Goal: Check status: Check status

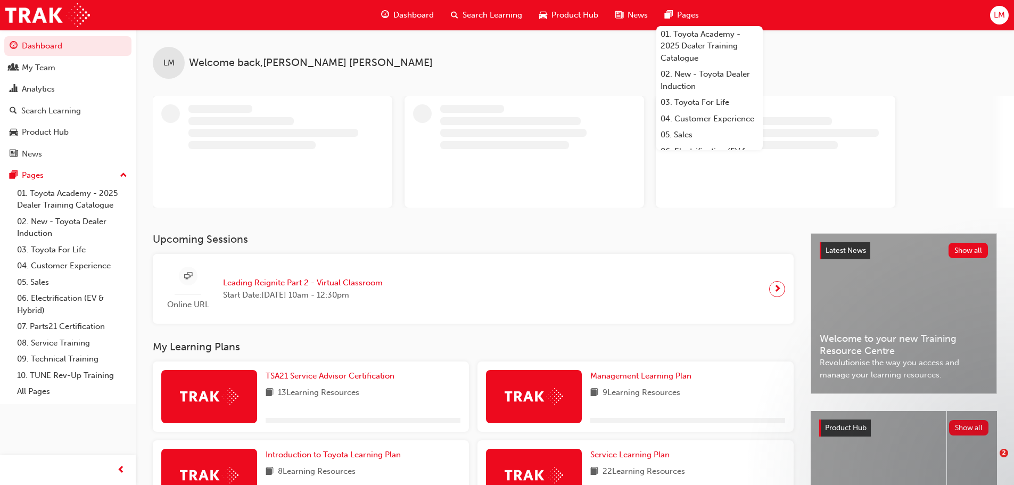
click at [411, 11] on span "Dashboard" at bounding box center [413, 15] width 40 height 12
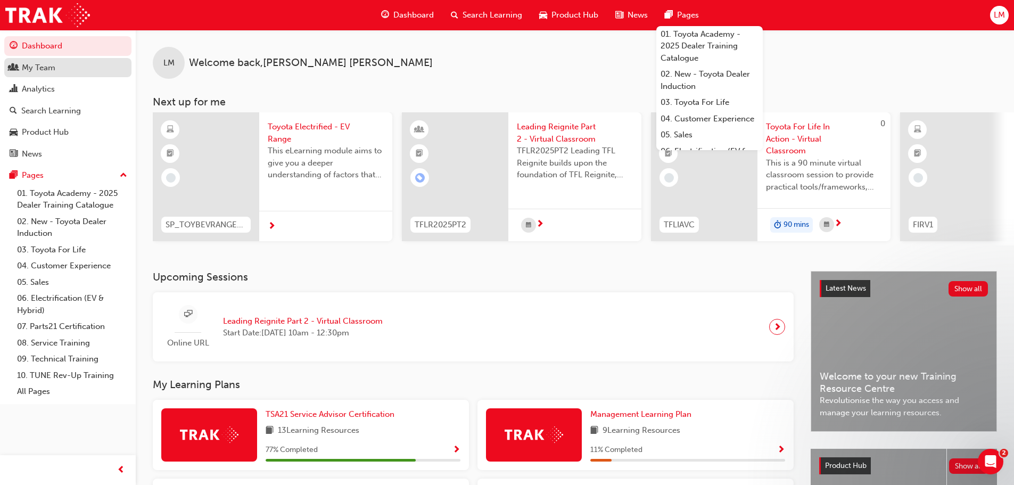
click at [22, 70] on div "My Team" at bounding box center [68, 67] width 117 height 13
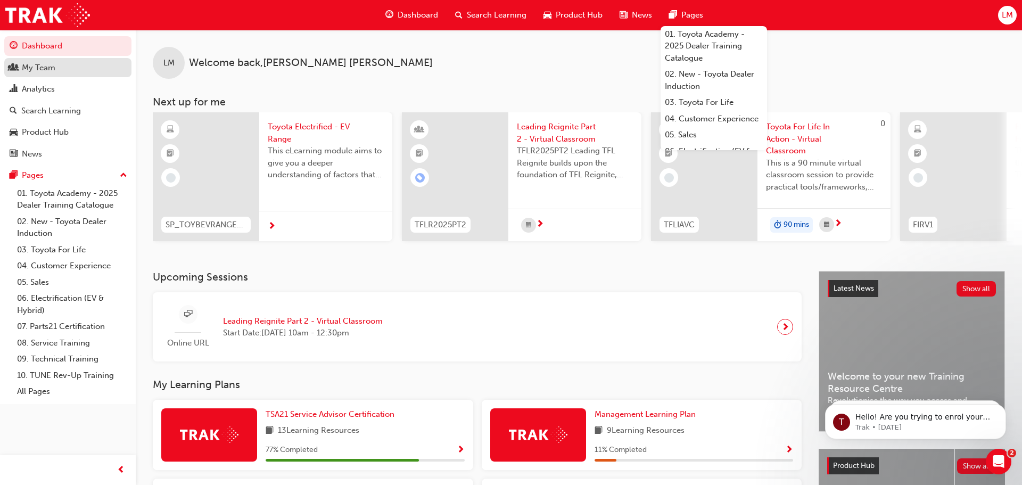
click at [22, 70] on link "My Team" at bounding box center [67, 68] width 127 height 20
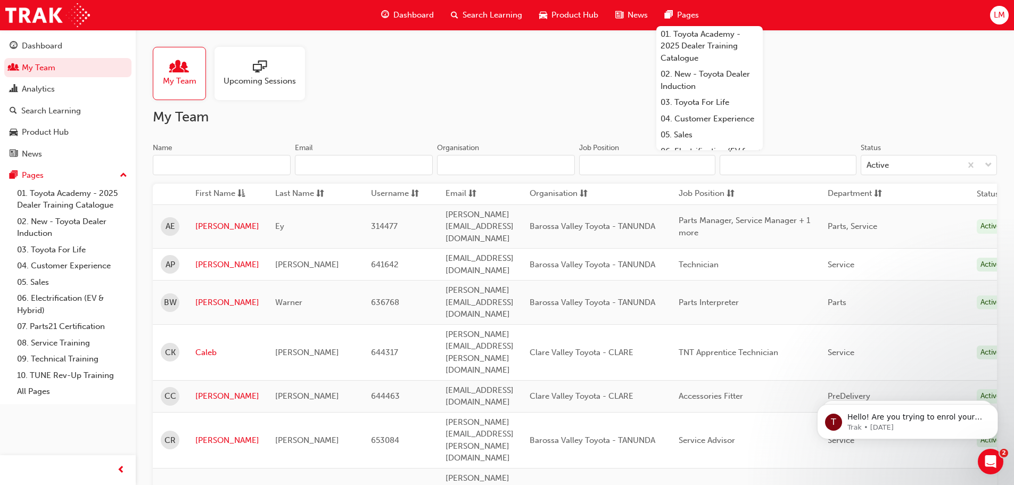
click at [317, 64] on div "My Team Upcoming Sessions" at bounding box center [575, 73] width 844 height 53
click at [292, 69] on div at bounding box center [259, 67] width 72 height 15
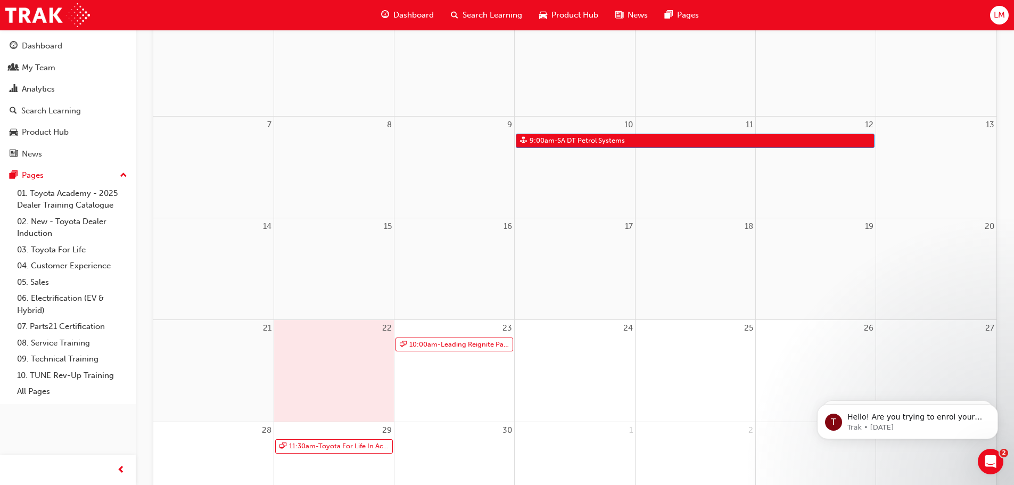
scroll to position [213, 0]
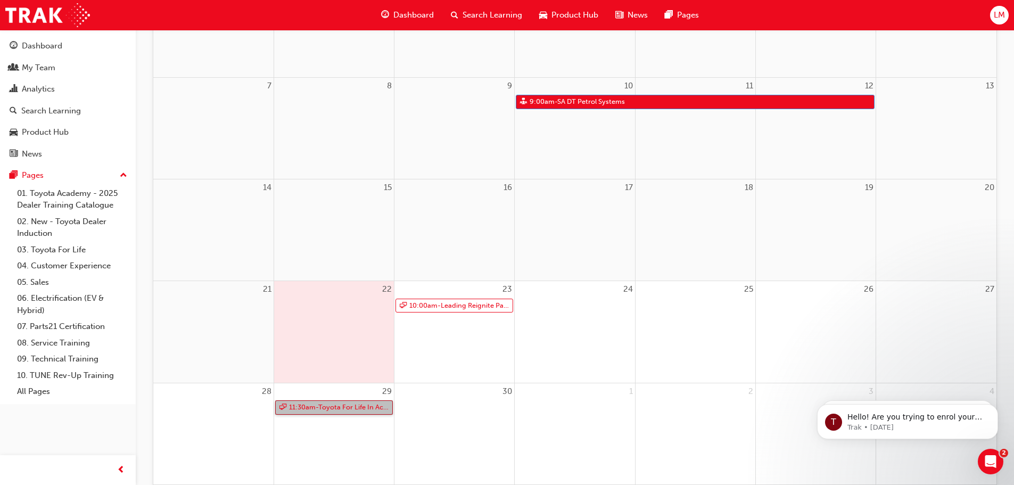
click at [314, 412] on link "11:30am - Toyota For Life In Action - Virtual Classroom" at bounding box center [334, 407] width 118 height 14
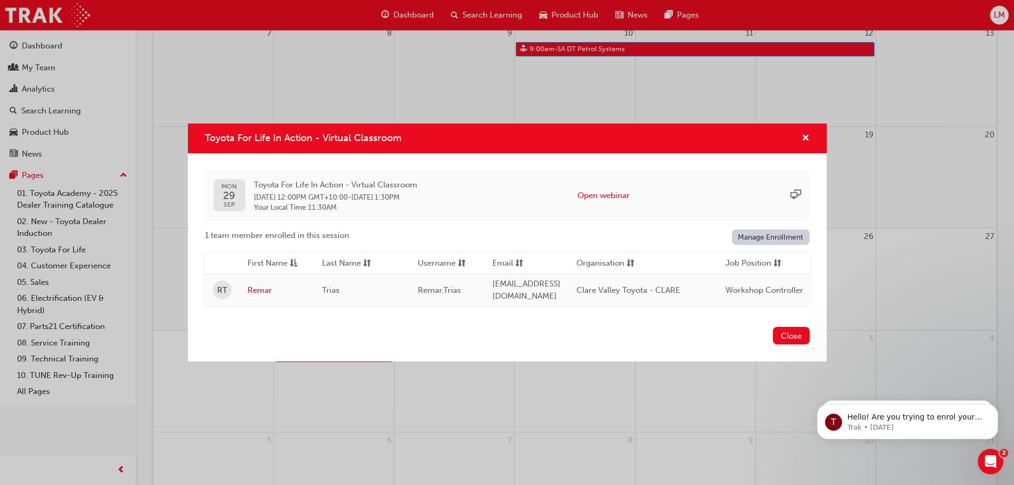
scroll to position [266, 0]
click at [798, 132] on div "Toyota For Life In Action - Virtual Classroom" at bounding box center [801, 138] width 16 height 13
click at [807, 135] on span "cross-icon" at bounding box center [805, 139] width 8 height 10
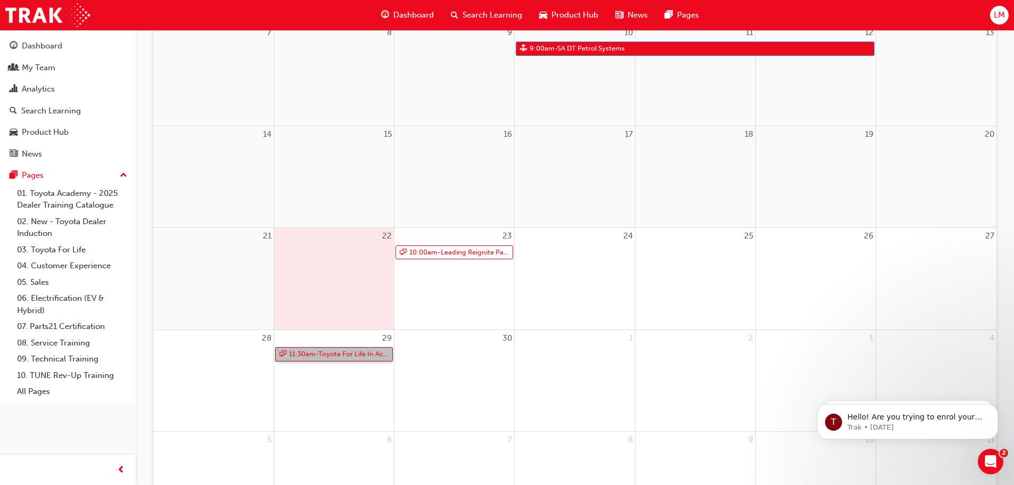
click at [338, 357] on link "11:30am - Toyota For Life In Action - Virtual Classroom" at bounding box center [334, 354] width 118 height 14
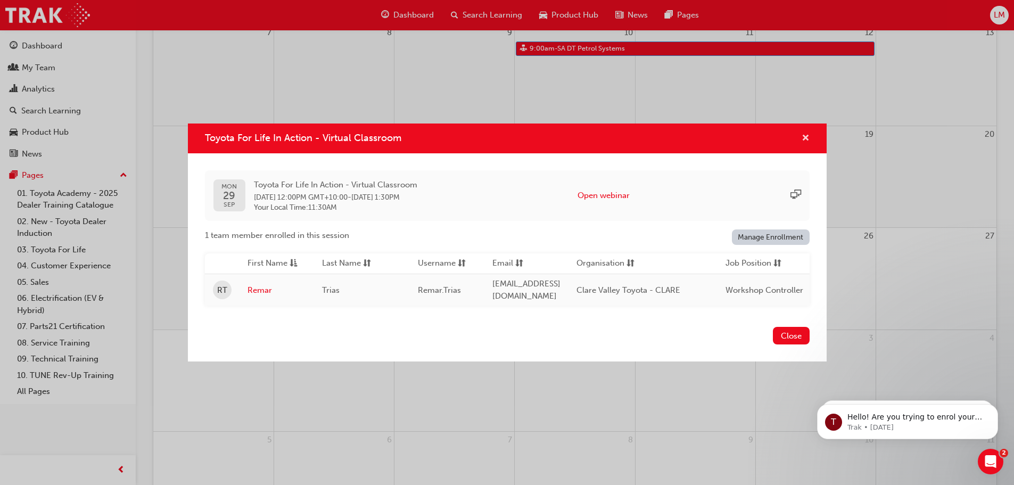
click at [806, 141] on span "cross-icon" at bounding box center [805, 139] width 8 height 10
